Goal: Task Accomplishment & Management: Manage account settings

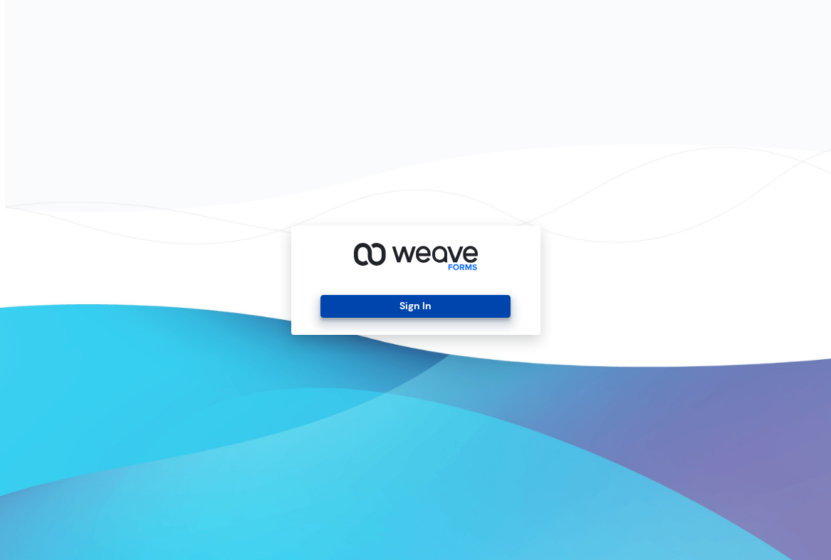
click at [406, 301] on button "Sign In" at bounding box center [416, 306] width 190 height 23
